Goal: Transaction & Acquisition: Purchase product/service

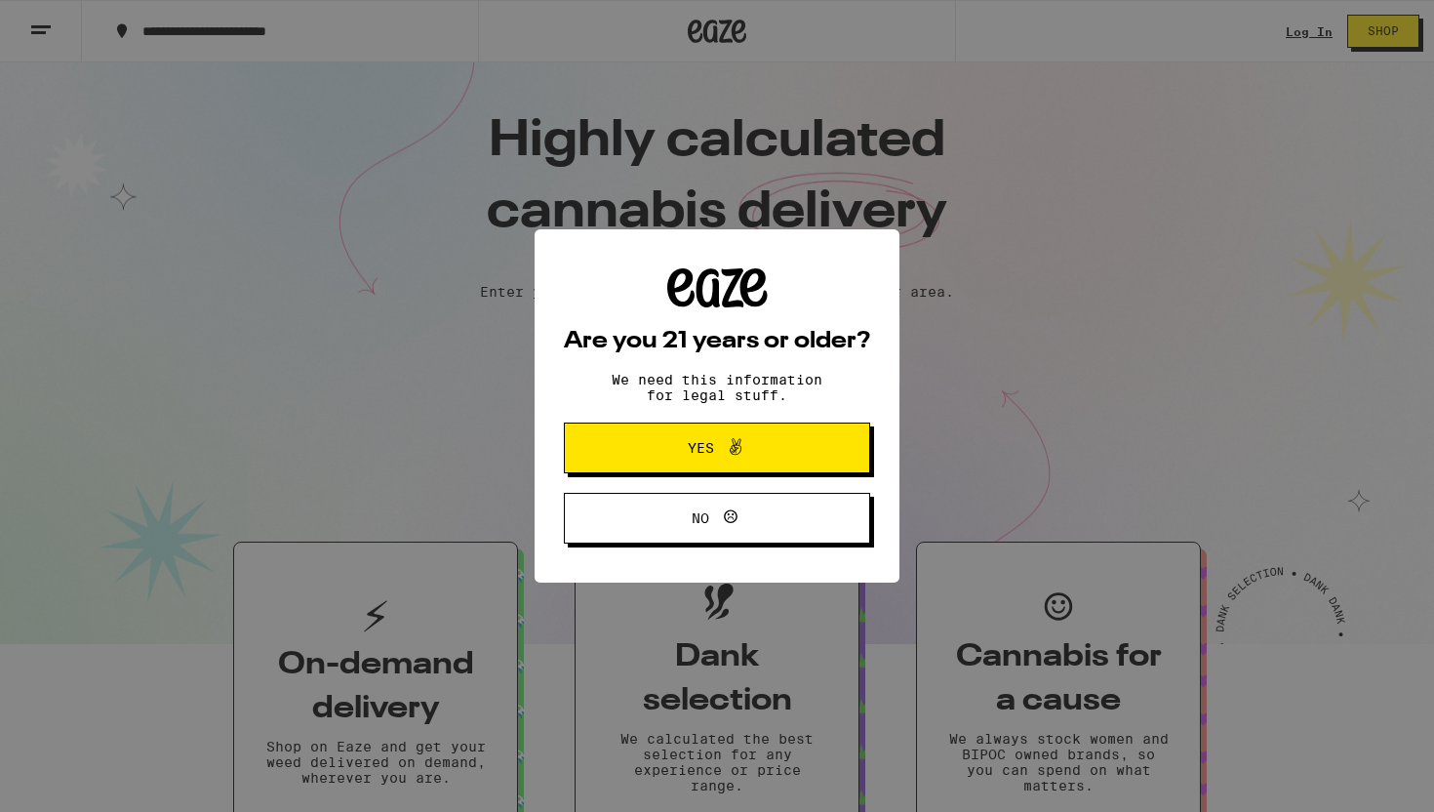
click at [795, 436] on button "Yes" at bounding box center [717, 447] width 306 height 51
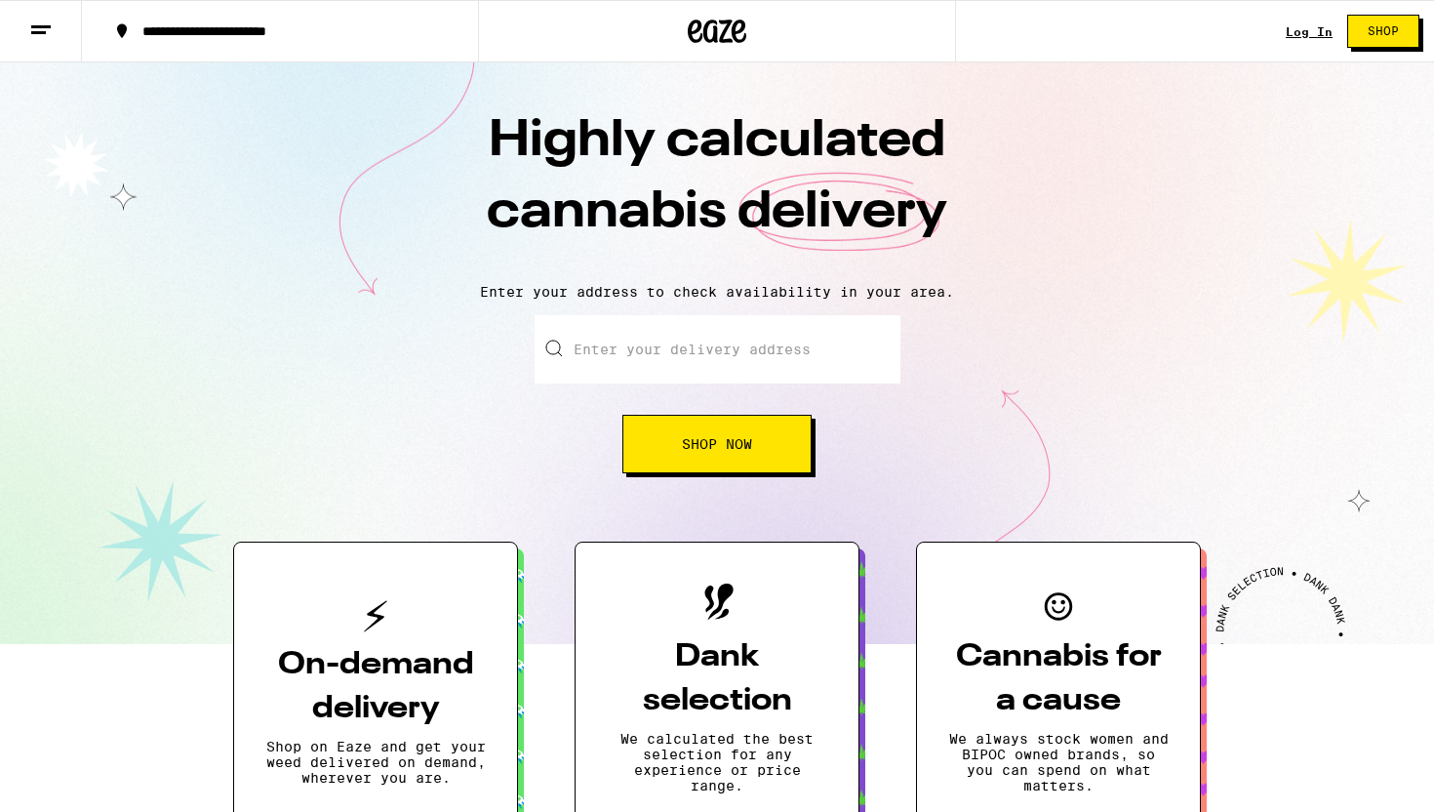
click at [1315, 27] on link "Log In" at bounding box center [1309, 31] width 47 height 13
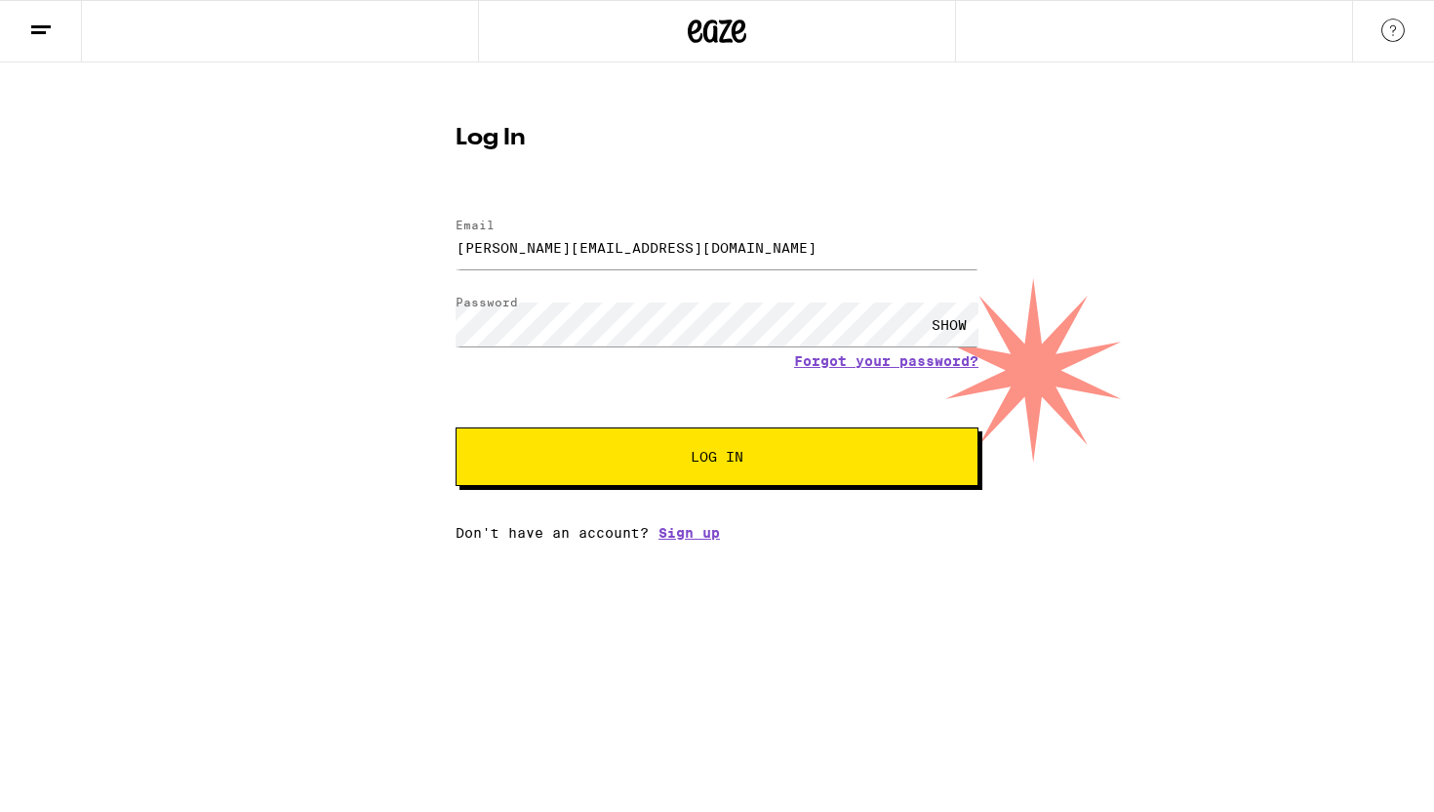
click at [713, 454] on span "Log In" at bounding box center [717, 457] width 53 height 14
